Goal: Task Accomplishment & Management: Manage account settings

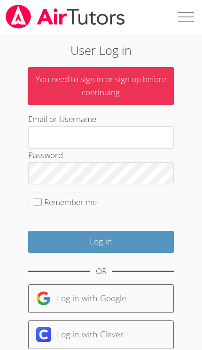
click at [147, 138] on input "Email or Username" at bounding box center [101, 137] width 146 height 23
click at [76, 203] on label "Remember me" at bounding box center [70, 202] width 53 height 11
click at [42, 203] on input "Remember me" at bounding box center [38, 202] width 8 height 8
checkbox input "true"
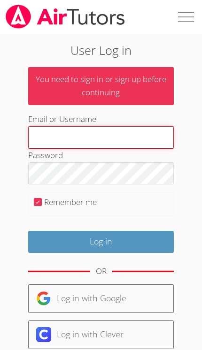
click at [135, 131] on input "Email or Username" at bounding box center [101, 137] width 146 height 23
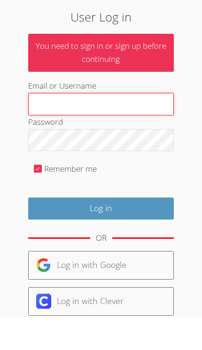
type input "[PERSON_NAME][EMAIL_ADDRESS][PERSON_NAME][DOMAIN_NAME]"
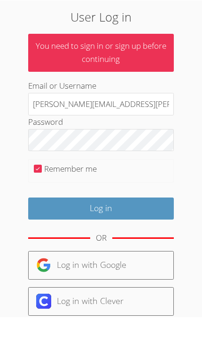
scroll to position [33, 0]
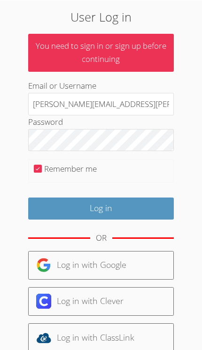
click at [113, 211] on input "Log in" at bounding box center [101, 209] width 146 height 22
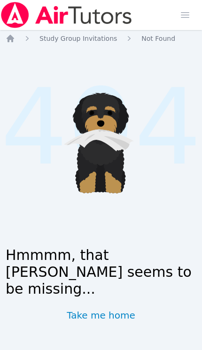
click at [106, 314] on link "Take me home" at bounding box center [101, 315] width 69 height 13
